Goal: Task Accomplishment & Management: Use online tool/utility

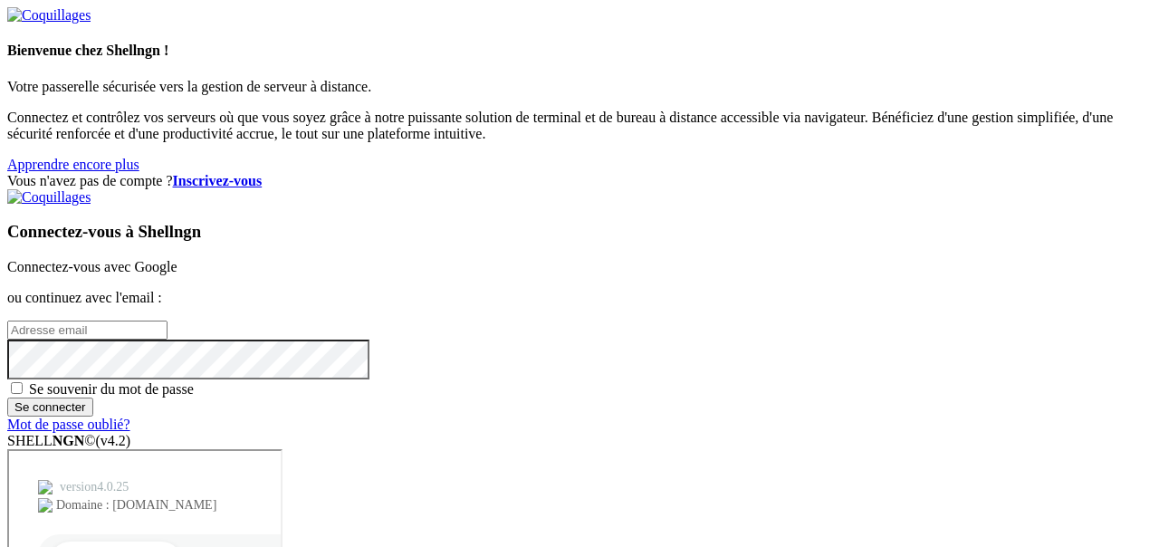
click at [177, 259] on font "Connectez-vous avec Google" at bounding box center [91, 266] width 169 height 15
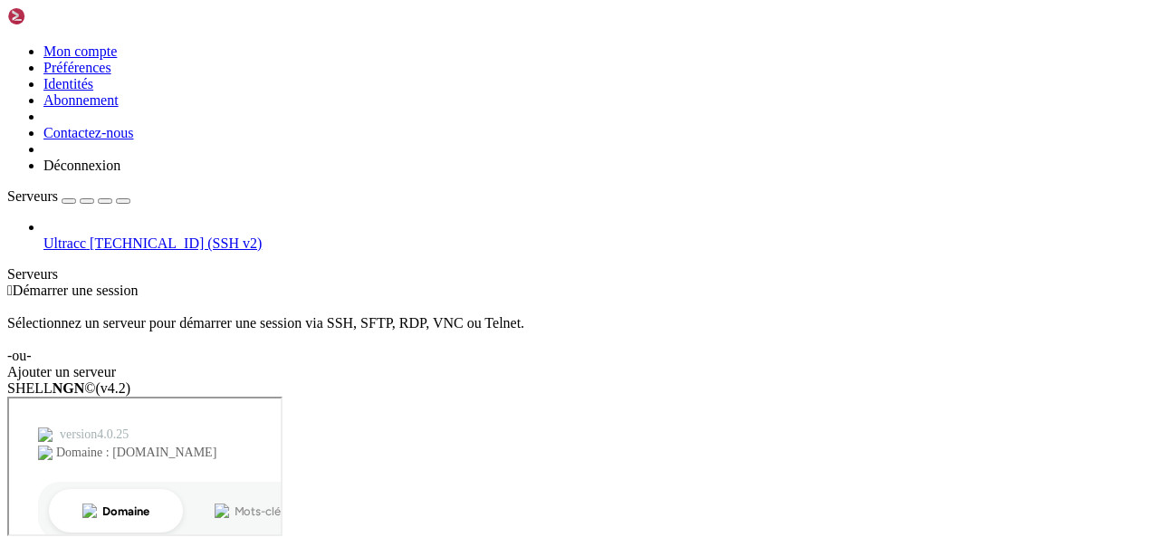
click at [690, 364] on link "Ajouter un serveur" at bounding box center [579, 372] width 1144 height 16
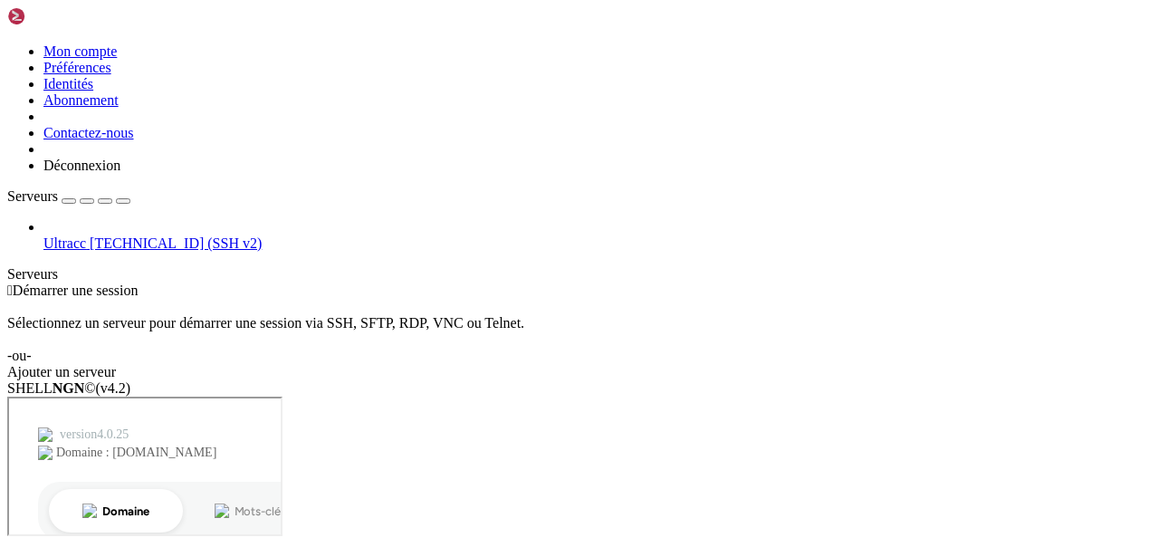
click at [43, 235] on link "Ultracc [TECHNICAL_ID] (SSH v2)" at bounding box center [597, 243] width 1108 height 16
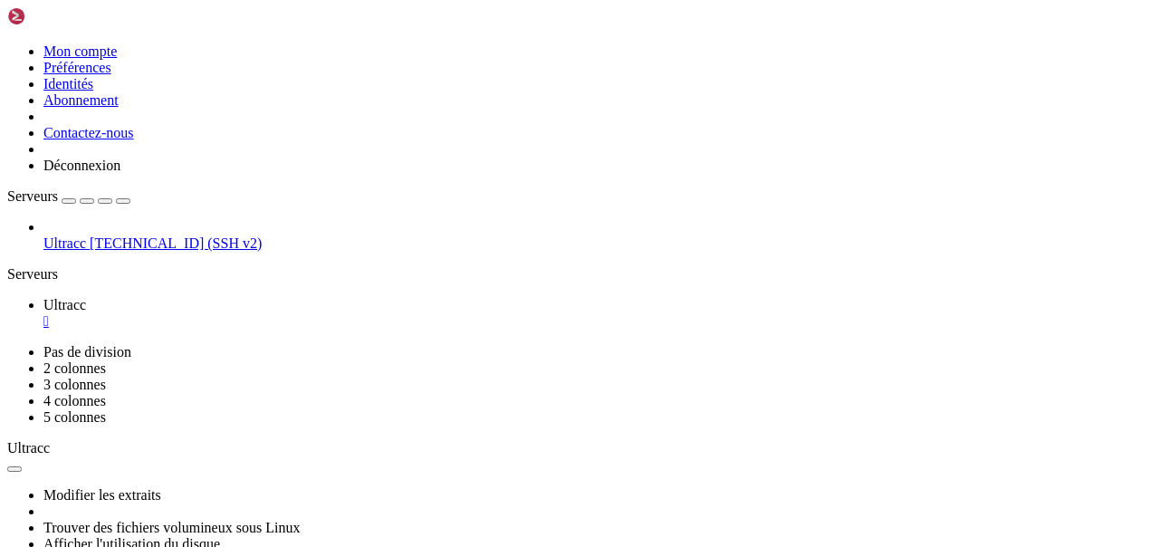
drag, startPoint x: 482, startPoint y: 635, endPoint x: 867, endPoint y: 642, distance: 385.7
